Goal: Information Seeking & Learning: Find specific page/section

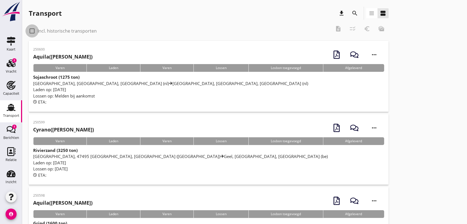
click at [33, 31] on div at bounding box center [31, 30] width 9 height 9
checkbox input "true"
click at [354, 12] on icon "search" at bounding box center [354, 13] width 7 height 7
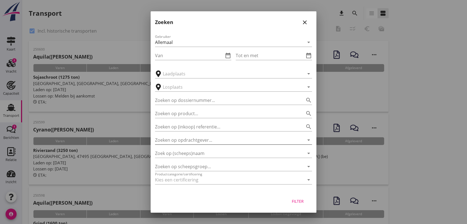
click at [204, 139] on input "Zoeken op opdrachtgever..." at bounding box center [225, 140] width 141 height 9
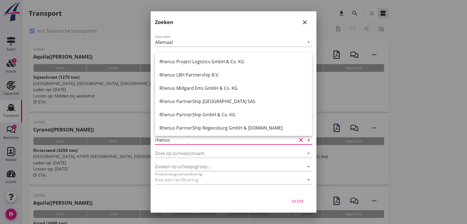
click at [241, 63] on div "Rhenus Project Logistics GmbH & Co. KG" at bounding box center [233, 61] width 148 height 7
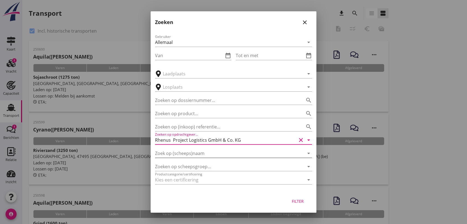
type input "Rhenus Project Logistics GmbH & Co. KG"
click at [210, 153] on input "Zoek op (scheeps)naam" at bounding box center [225, 153] width 141 height 9
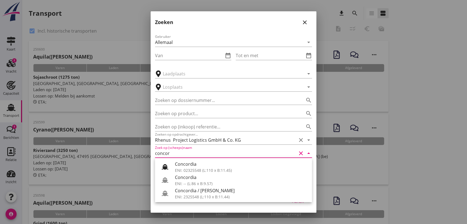
click at [219, 195] on div "ENI: 2325548 (L:110 x B:11.44)" at bounding box center [241, 197] width 133 height 6
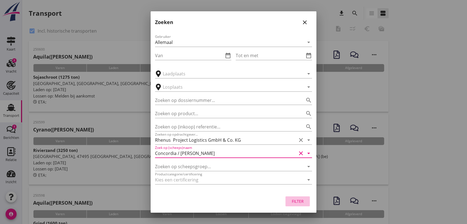
click at [293, 199] on div "Filter" at bounding box center [297, 201] width 15 height 6
type input "Concordia / [PERSON_NAME]"
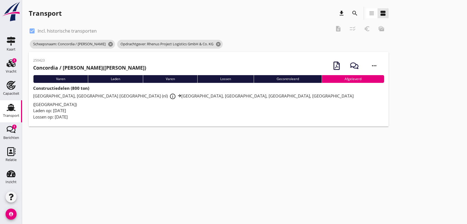
click at [71, 88] on strong "Constructiedelen (800 ton)" at bounding box center [61, 88] width 56 height 6
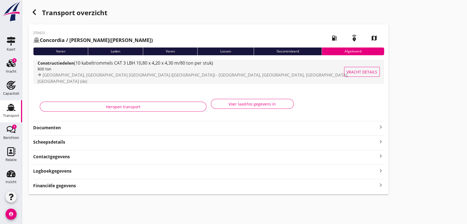
click at [187, 66] on span "(10 kabeltrommels CAT 3 LBH 10,80 x 4,20 x 4,30 m/80 ton per stuk)" at bounding box center [143, 63] width 139 height 6
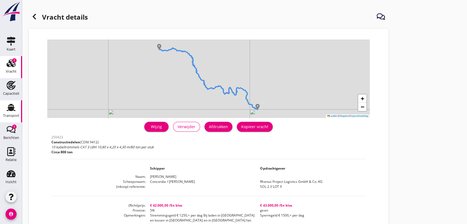
click at [9, 107] on use at bounding box center [11, 107] width 9 height 7
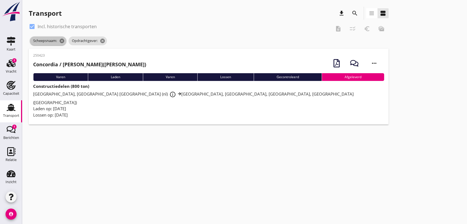
click at [61, 38] on icon "cancel" at bounding box center [62, 41] width 6 height 6
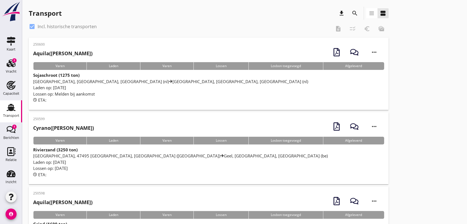
click at [354, 13] on icon "search" at bounding box center [354, 13] width 7 height 7
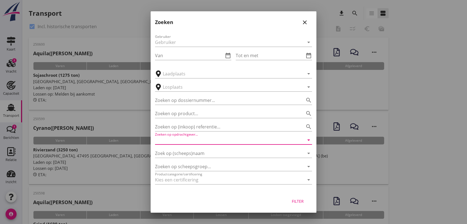
click at [214, 140] on input "Zoeken op opdrachtgever..." at bounding box center [225, 140] width 141 height 9
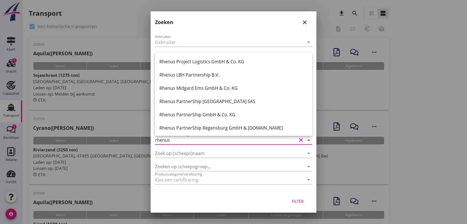
drag, startPoint x: 220, startPoint y: 62, endPoint x: 217, endPoint y: 75, distance: 13.3
click at [220, 62] on div "Rhenus Project Logistics GmbH & Co. KG" at bounding box center [233, 61] width 148 height 7
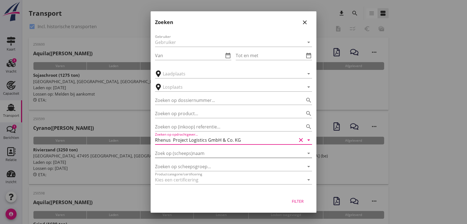
type input "Rhenus Project Logistics GmbH & Co. KG"
click at [205, 153] on input "Zoek op (scheeps)naam" at bounding box center [225, 153] width 141 height 9
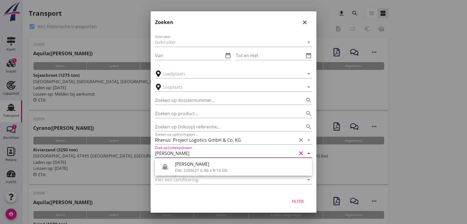
drag, startPoint x: 198, startPoint y: 165, endPoint x: 206, endPoint y: 159, distance: 10.0
click at [199, 164] on div "[PERSON_NAME]" at bounding box center [241, 164] width 133 height 7
click at [298, 199] on div "Filter" at bounding box center [297, 201] width 15 height 6
type input "[PERSON_NAME]"
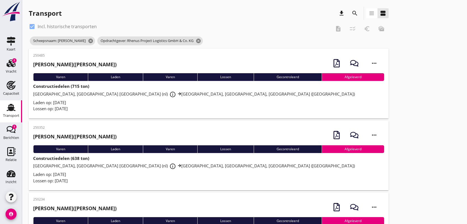
click at [144, 94] on span "[GEOGRAPHIC_DATA], Maasvlakte [GEOGRAPHIC_DATA] (nl) info_outline [GEOGRAPHIC_D…" at bounding box center [193, 94] width 321 height 6
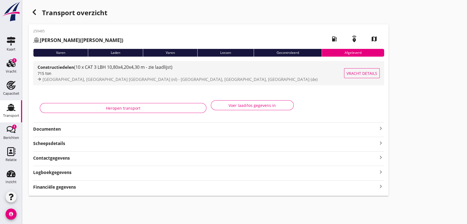
click at [106, 68] on span "(10 x CAT 3 LBH 10,80x4,20x4,30 m - zie laadlijst)" at bounding box center [123, 67] width 98 height 6
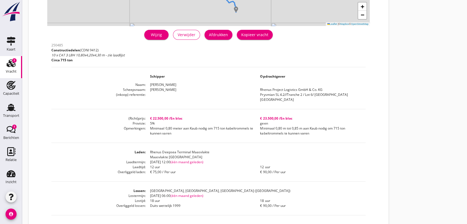
scroll to position [143, 0]
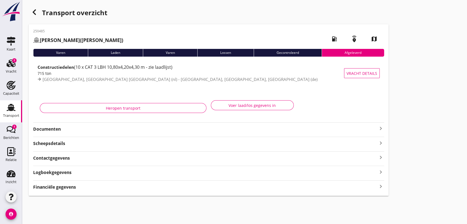
click at [7, 107] on use at bounding box center [11, 107] width 9 height 7
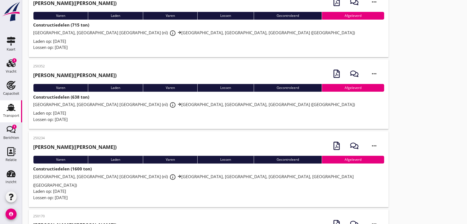
scroll to position [92, 0]
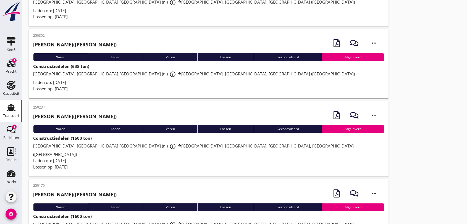
click at [122, 145] on span "[GEOGRAPHIC_DATA], [GEOGRAPHIC_DATA] [GEOGRAPHIC_DATA] (nl) info_outline [GEOGR…" at bounding box center [193, 150] width 320 height 14
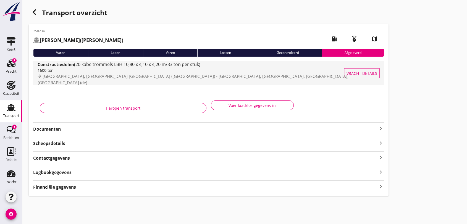
click at [164, 67] on span "(20 kabeltrommels LBH 10,80 x 4,10 x 4,20 m/83 ton per stuk)" at bounding box center [137, 64] width 126 height 6
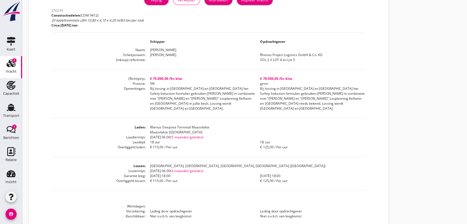
scroll to position [96, 0]
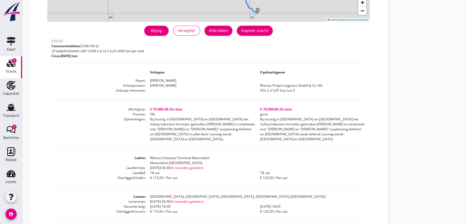
drag, startPoint x: 220, startPoint y: 118, endPoint x: 383, endPoint y: 96, distance: 164.2
click at [383, 96] on div "+ − Leaflet | © Mapbox © OpenStreetMap warning Het transport heeft al een afges…" at bounding box center [209, 109] width 360 height 352
click at [7, 107] on use at bounding box center [11, 107] width 9 height 7
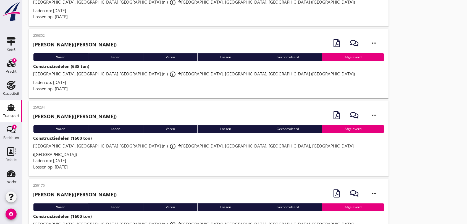
scroll to position [85, 0]
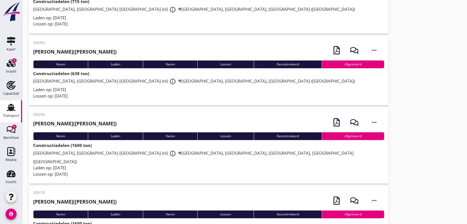
click at [140, 152] on span "[GEOGRAPHIC_DATA], [GEOGRAPHIC_DATA] [GEOGRAPHIC_DATA] (nl) info_outline [GEOGR…" at bounding box center [193, 157] width 320 height 14
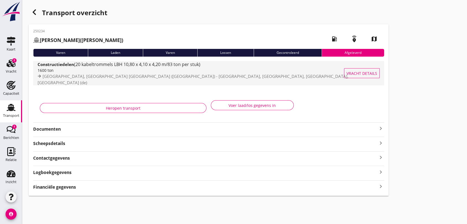
click at [109, 67] on div "Constructiedelen (20 kabeltrommels LBH 10,80 x 4,10 x 4,20 m/83 ton per stuk)" at bounding box center [193, 64] width 311 height 6
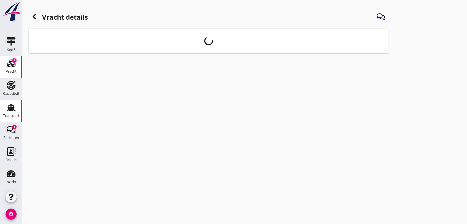
click at [8, 108] on use at bounding box center [11, 107] width 9 height 7
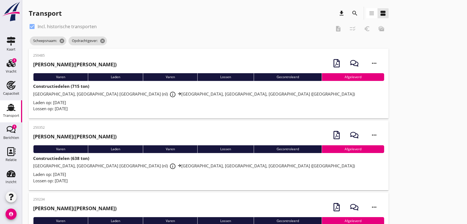
scroll to position [61, 0]
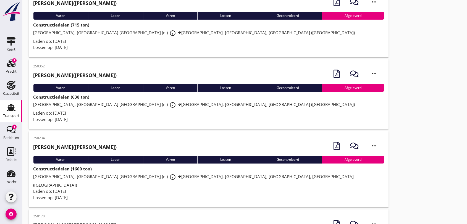
click at [138, 176] on span "[GEOGRAPHIC_DATA], [GEOGRAPHIC_DATA] [GEOGRAPHIC_DATA] (nl) info_outline [GEOGR…" at bounding box center [193, 181] width 320 height 14
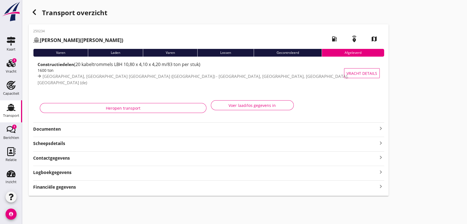
click at [54, 132] on strong "Documenten" at bounding box center [205, 129] width 344 height 6
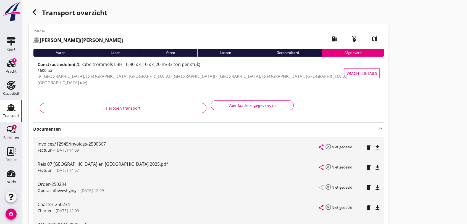
scroll to position [31, 0]
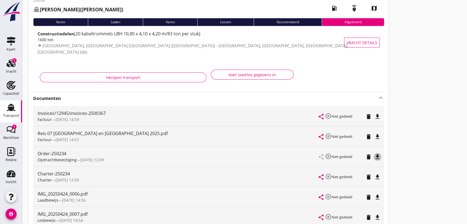
click at [378, 157] on icon "file_download" at bounding box center [377, 157] width 7 height 7
click at [377, 177] on icon "file_download" at bounding box center [377, 177] width 7 height 7
click at [10, 107] on use at bounding box center [11, 107] width 9 height 7
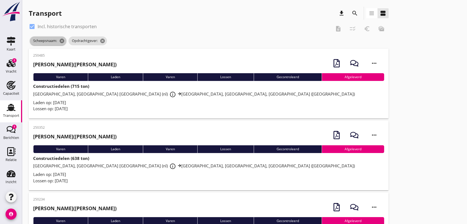
drag, startPoint x: 63, startPoint y: 38, endPoint x: 66, endPoint y: 38, distance: 2.8
click at [63, 38] on span "Scheepsnaam: cancel" at bounding box center [48, 40] width 36 height 9
drag, startPoint x: 103, startPoint y: 39, endPoint x: 93, endPoint y: 41, distance: 10.6
click at [102, 39] on icon "cancel" at bounding box center [103, 41] width 6 height 6
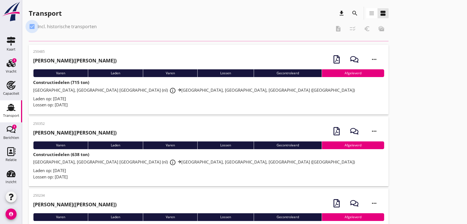
click at [33, 26] on div at bounding box center [31, 26] width 9 height 9
checkbox input "false"
